Goal: Task Accomplishment & Management: Use online tool/utility

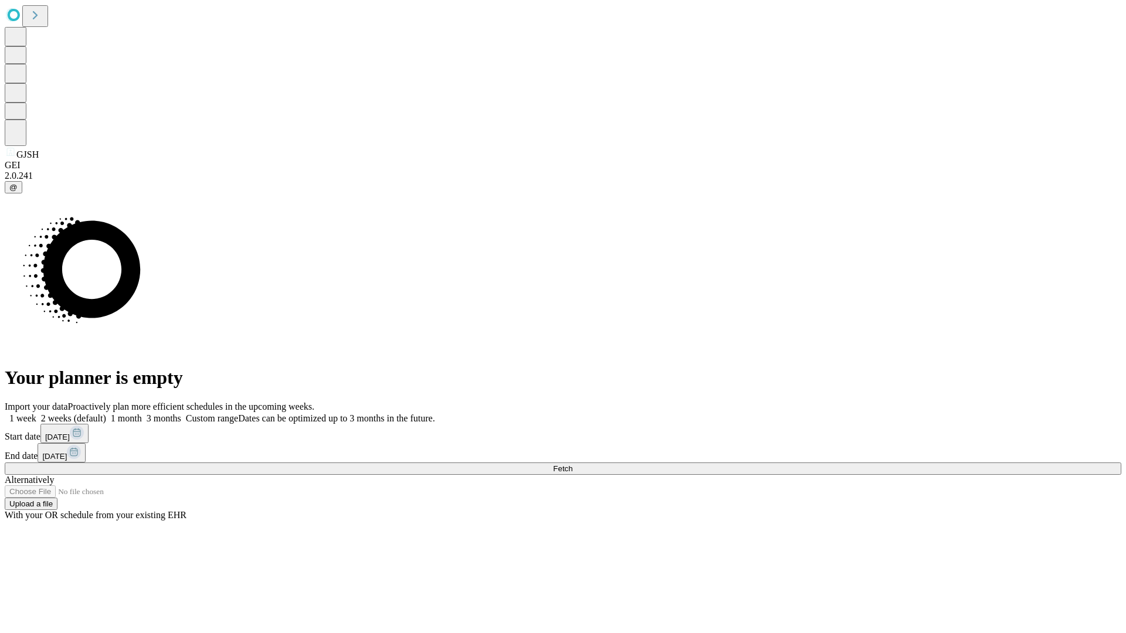
click at [572, 464] on span "Fetch" at bounding box center [562, 468] width 19 height 9
